Goal: Find specific page/section: Find specific page/section

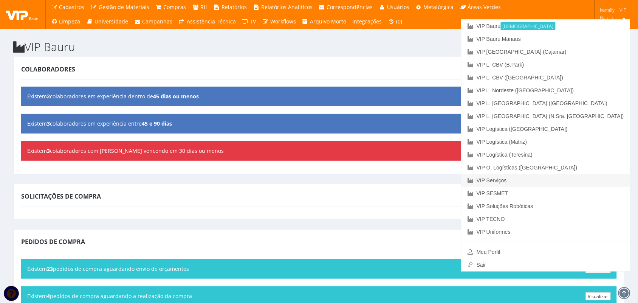
click at [564, 178] on link "VIP Serviços" at bounding box center [545, 180] width 168 height 13
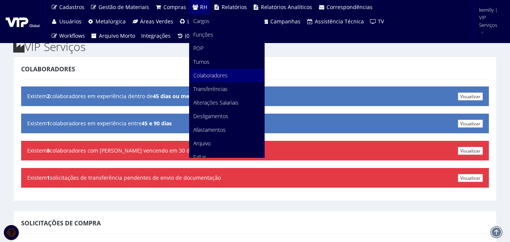
click at [201, 79] on link "Colaboradores" at bounding box center [227, 76] width 75 height 14
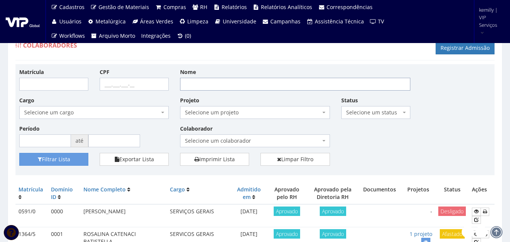
click at [216, 84] on input "Nome" at bounding box center [295, 84] width 230 height 13
type input "[PERSON_NAME]"
click at [60, 162] on button "Filtrar Lista" at bounding box center [53, 159] width 69 height 13
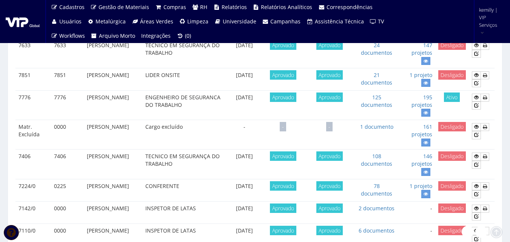
scroll to position [189, 0]
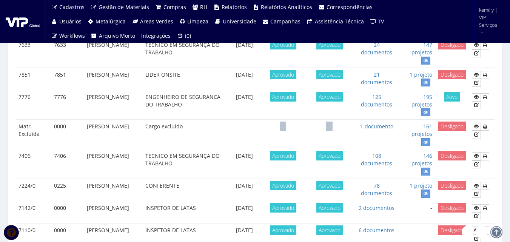
drag, startPoint x: 81, startPoint y: 183, endPoint x: 138, endPoint y: 193, distance: 58.0
click at [138, 193] on tr "7224/0 0225 RODRIGO GONCALVES DE CARVALHO CONFERENTE 27/06/2018 Aprovado Aprova…" at bounding box center [254, 190] width 479 height 22
